Goal: Check status

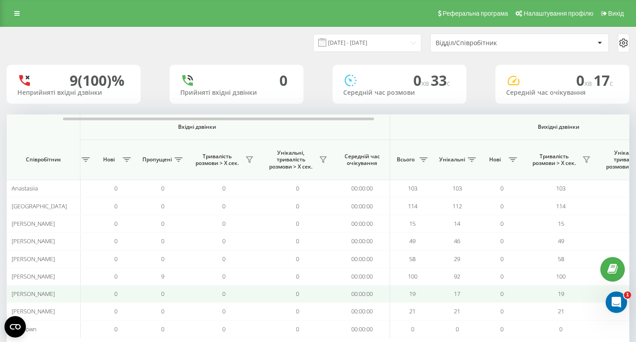
scroll to position [0, 89]
